Goal: Information Seeking & Learning: Learn about a topic

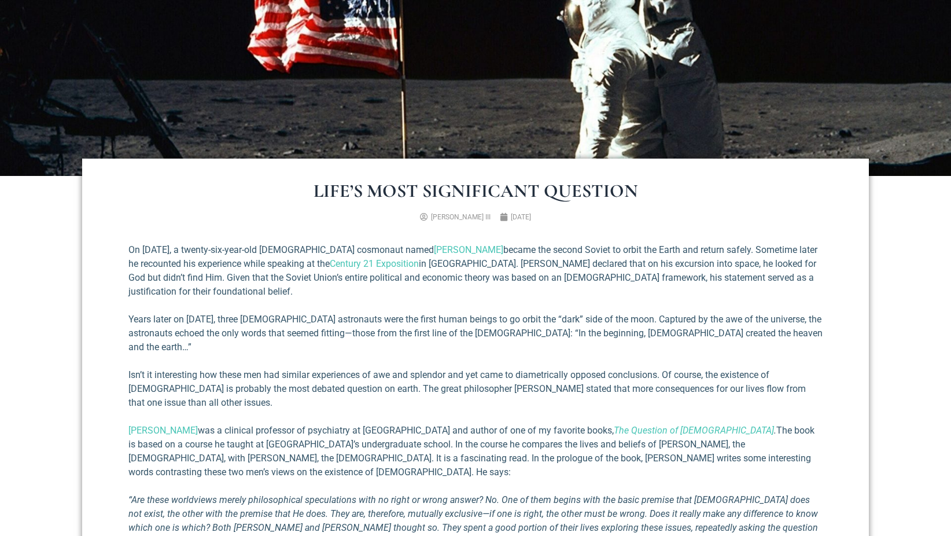
scroll to position [289, 0]
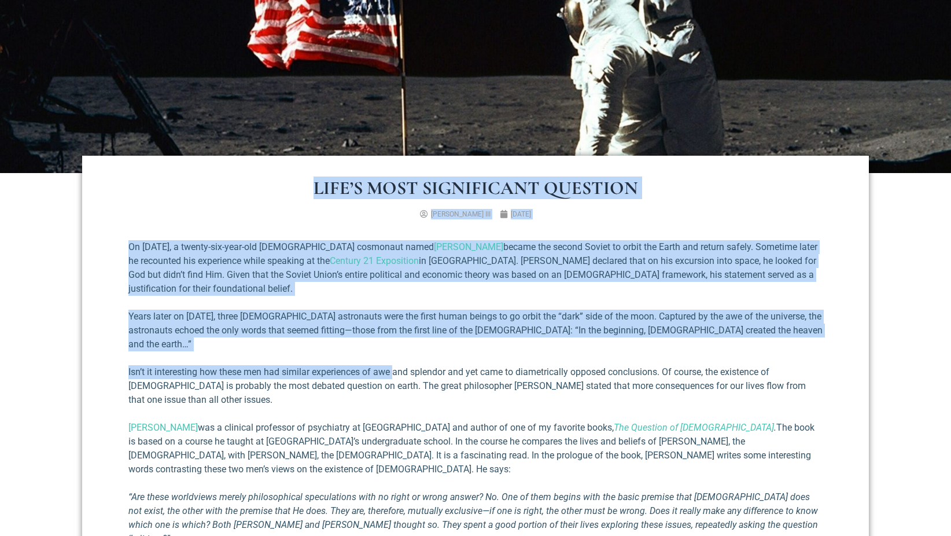
drag, startPoint x: 316, startPoint y: 190, endPoint x: 398, endPoint y: 359, distance: 187.4
click at [398, 359] on div "Life’s Most Significant Question [PERSON_NAME] III [DATE] On [DATE], a twenty-s…" at bounding box center [475, 477] width 787 height 642
click at [104, 350] on div "Life’s Most Significant Question [PERSON_NAME] III [DATE] On [DATE], a twenty-s…" at bounding box center [475, 477] width 787 height 642
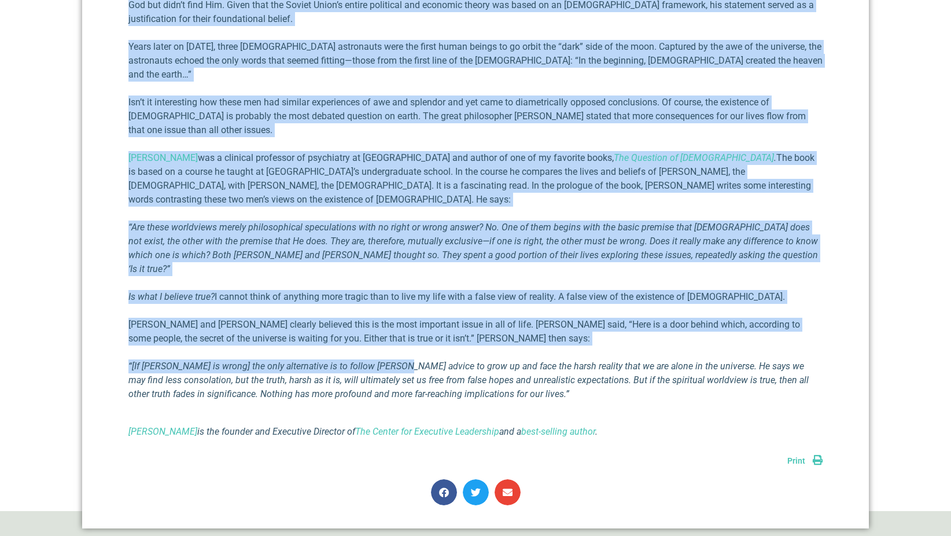
scroll to position [579, 0]
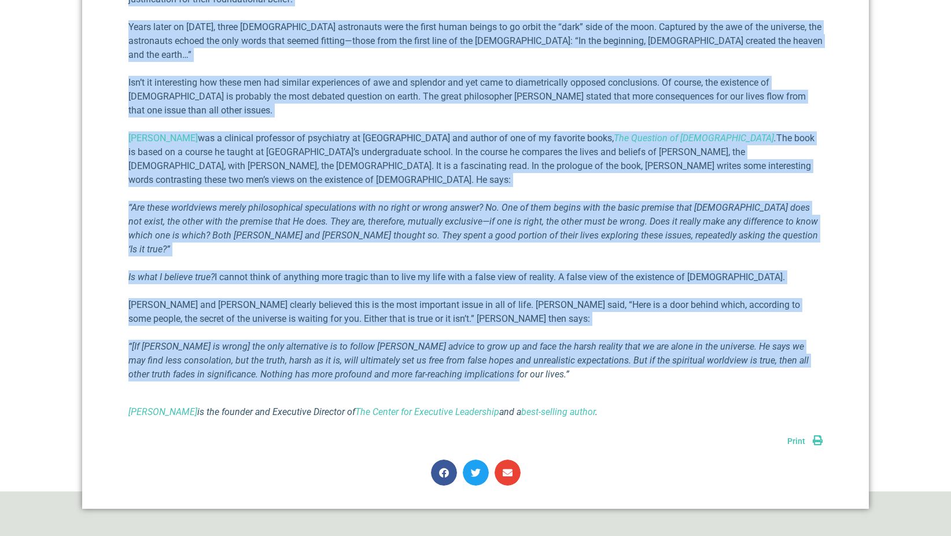
drag, startPoint x: 311, startPoint y: 241, endPoint x: 577, endPoint y: 337, distance: 282.5
click at [577, 337] on div "Life’s Most Significant Question [PERSON_NAME] III [DATE] On [DATE], a twenty-s…" at bounding box center [475, 187] width 787 height 642
copy div "Life’s Most Significant Question Richard E. Simmons III August 14, 2025 On Augu…"
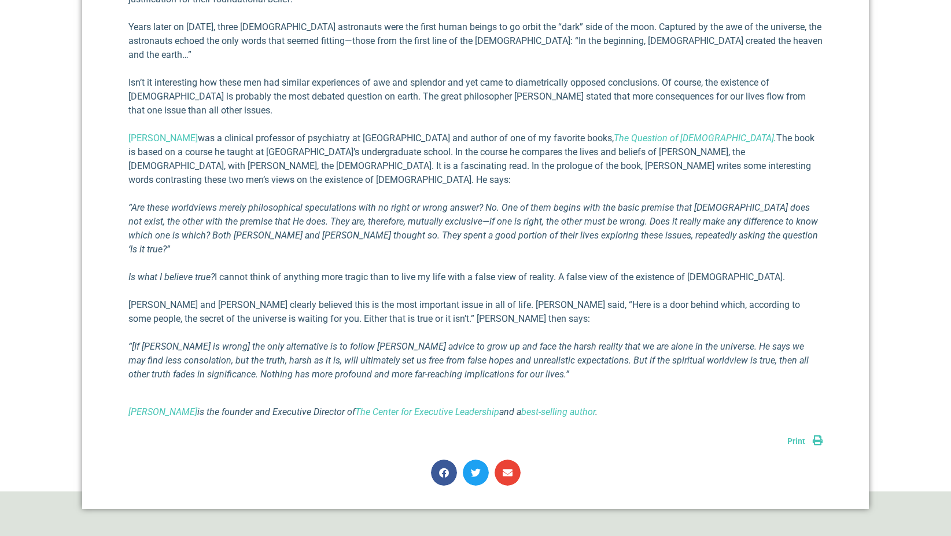
click at [675, 400] on div "On August 6, 1961, a twenty-six-year-old Soviet cosmonaut named Gherman Titov b…" at bounding box center [475, 195] width 695 height 506
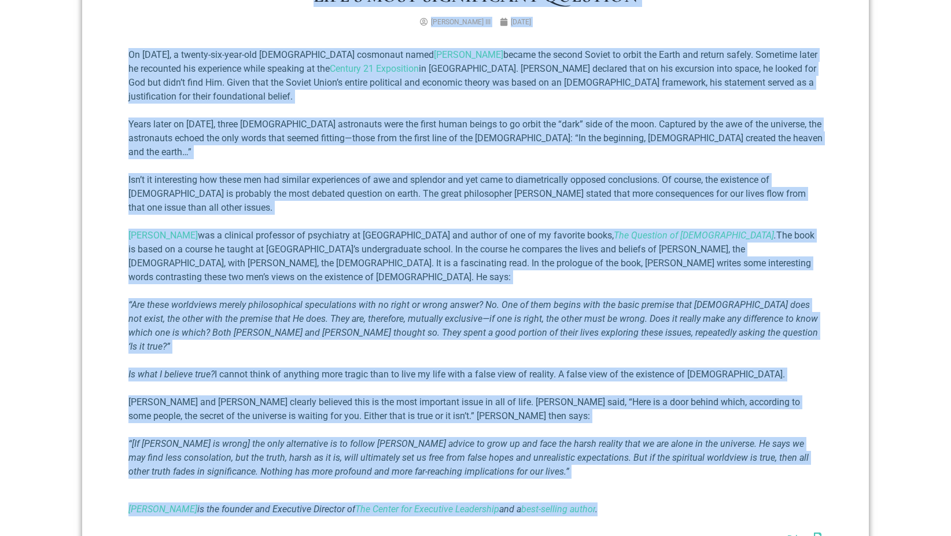
scroll to position [0, 0]
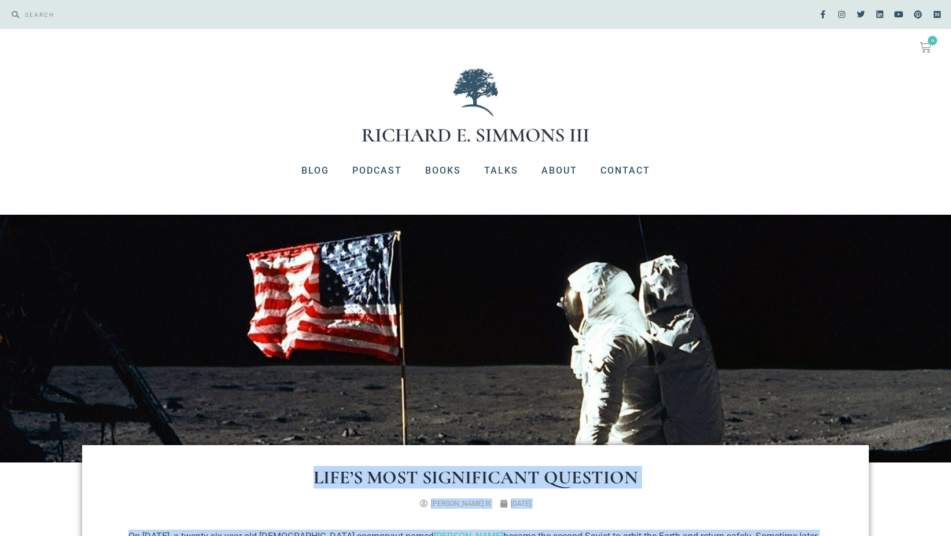
drag, startPoint x: 642, startPoint y: 384, endPoint x: 314, endPoint y: 480, distance: 341.8
copy div "Life’s Most Significant Question Richard E. Simmons III August 14, 2025 On Augu…"
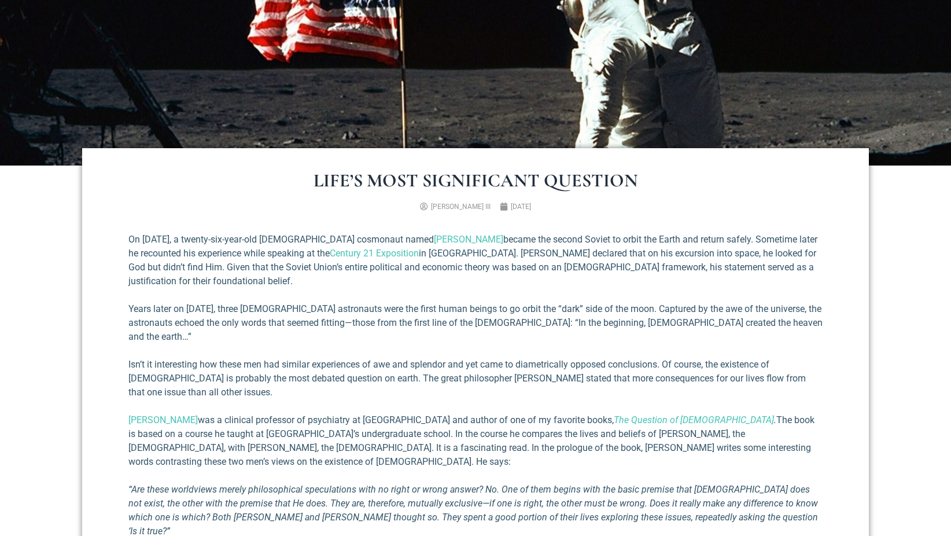
scroll to position [347, 0]
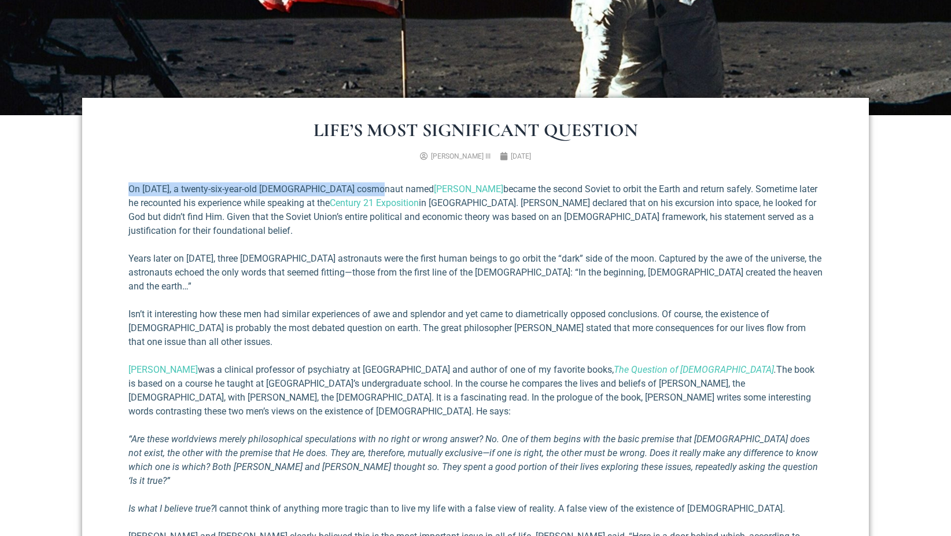
drag, startPoint x: 128, startPoint y: 188, endPoint x: 368, endPoint y: 171, distance: 240.8
click at [368, 171] on div "Life’s Most Significant Question [PERSON_NAME] III [DATE] On [DATE], a twenty-s…" at bounding box center [475, 419] width 787 height 642
drag, startPoint x: 368, startPoint y: 171, endPoint x: 282, endPoint y: 148, distance: 88.7
click at [282, 148] on div "Life’s Most Significant Question [PERSON_NAME] III [DATE] On [DATE], a twenty-s…" at bounding box center [475, 419] width 787 height 642
click at [434, 188] on link "[PERSON_NAME]" at bounding box center [468, 188] width 69 height 11
